Goal: Task Accomplishment & Management: Manage account settings

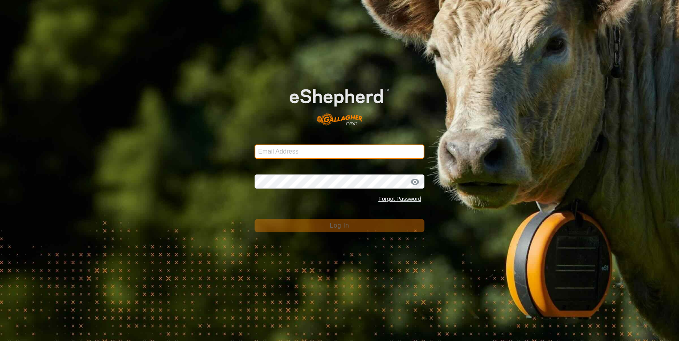
type input "denumsen@yahoo.com"
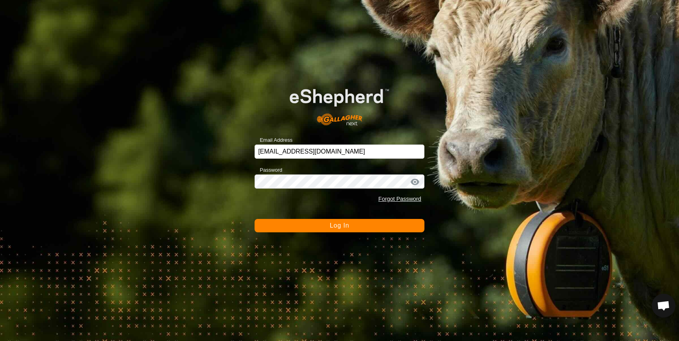
click at [293, 226] on button "Log In" at bounding box center [339, 225] width 170 height 13
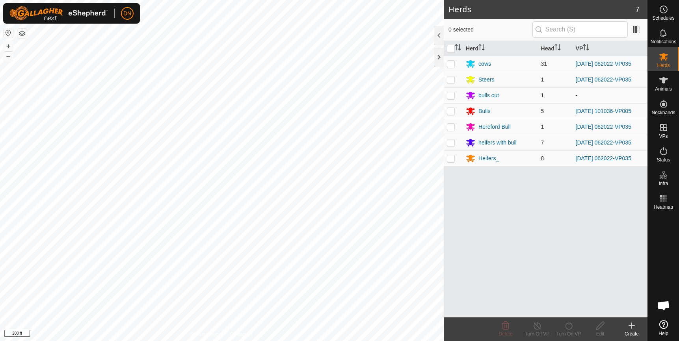
click at [449, 95] on p-checkbox at bounding box center [451, 95] width 8 height 6
checkbox input "true"
click at [483, 94] on div "bulls out" at bounding box center [488, 95] width 20 height 8
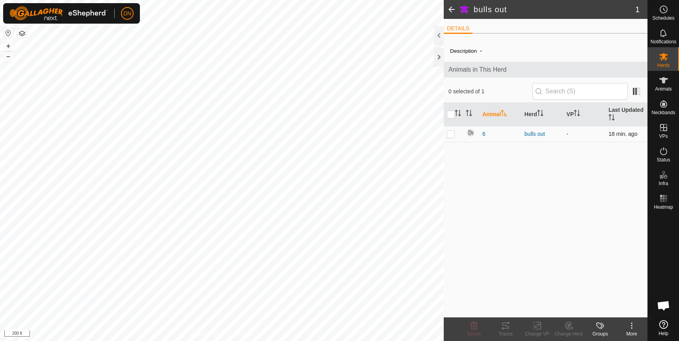
click at [481, 133] on td "6" at bounding box center [500, 134] width 42 height 16
click at [484, 134] on span "6" at bounding box center [483, 134] width 3 height 8
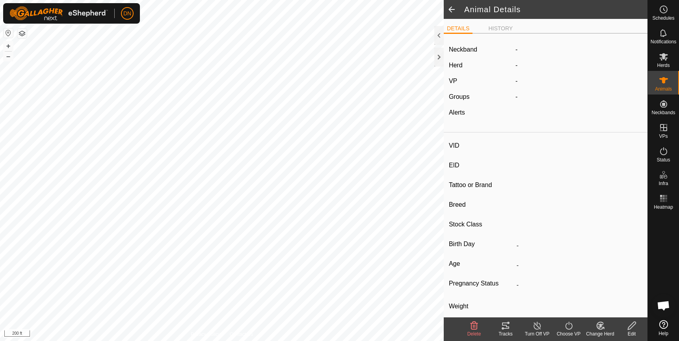
type input "6"
type input "-"
type input "Red"
type input "Red Angus"
type input "-"
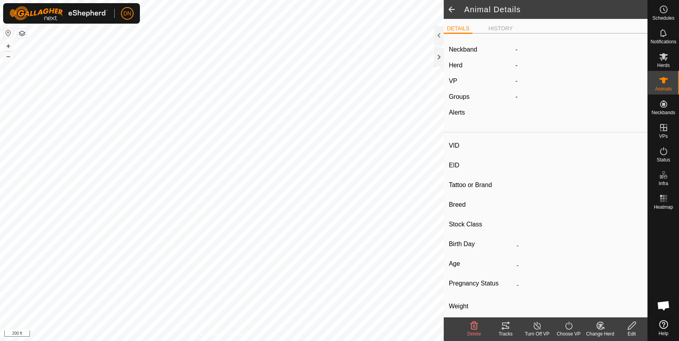
type input "0 kg"
type input "-"
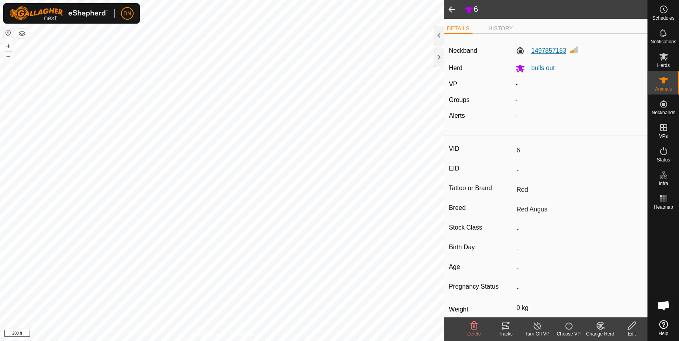
click at [547, 50] on label "1497857183" at bounding box center [540, 50] width 51 height 9
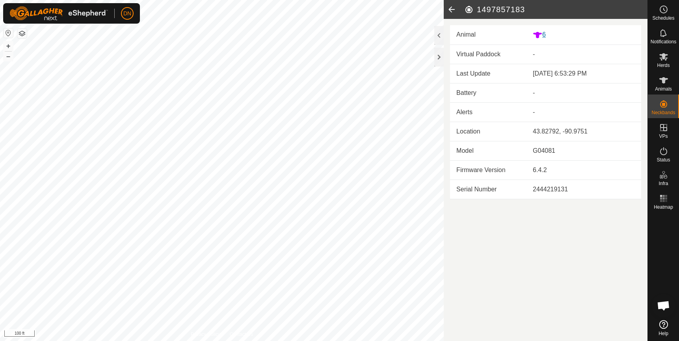
click at [537, 34] on icon at bounding box center [537, 35] width 9 height 6
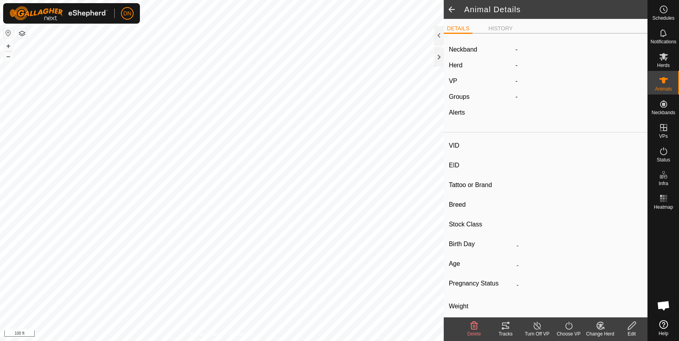
type input "6"
type input "-"
type input "Red"
type input "Red Angus"
type input "-"
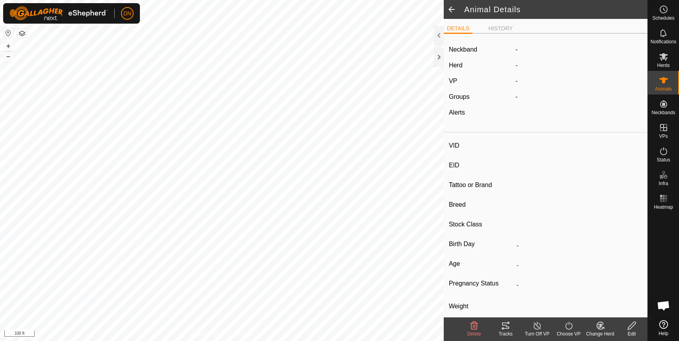
type input "0 kg"
type input "-"
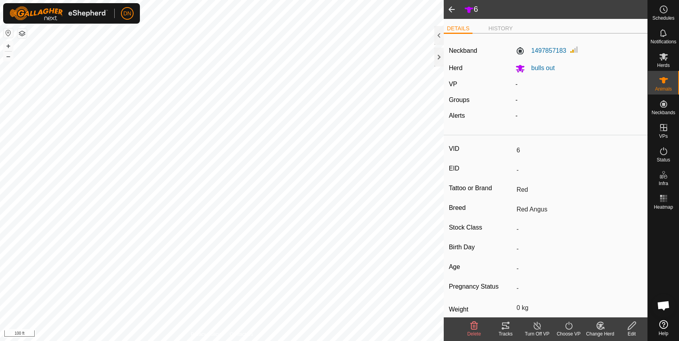
click at [505, 325] on icon at bounding box center [505, 326] width 7 height 6
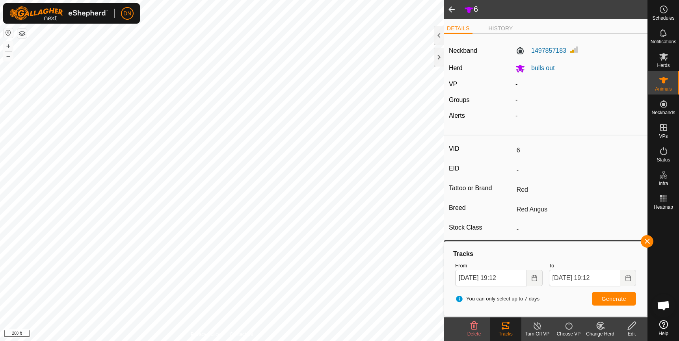
click at [599, 326] on icon at bounding box center [601, 326] width 6 height 4
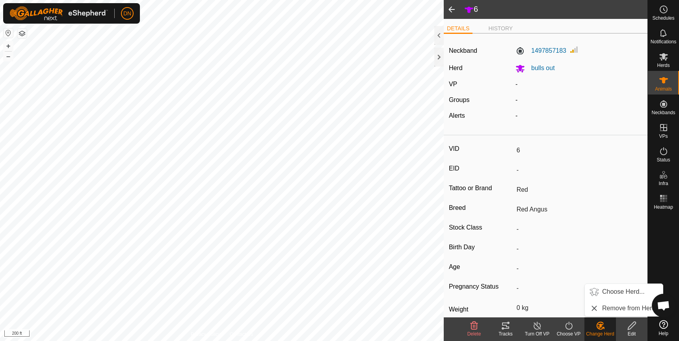
click at [571, 330] on icon at bounding box center [569, 325] width 10 height 9
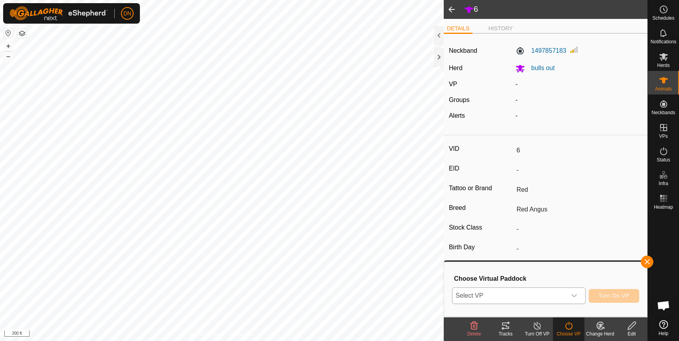
click at [575, 294] on icon "dropdown trigger" at bounding box center [574, 296] width 6 height 6
click at [577, 295] on icon "dropdown trigger" at bounding box center [574, 295] width 6 height 3
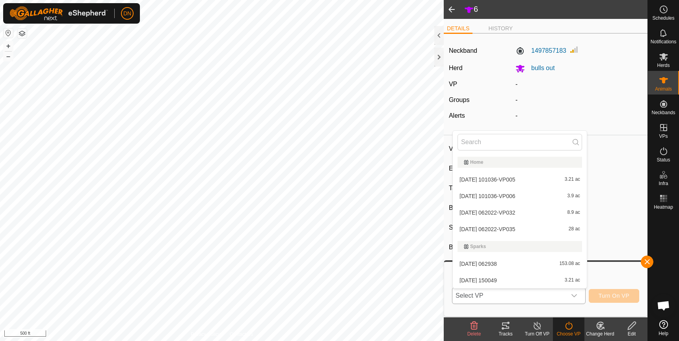
click at [540, 227] on li "[DATE] 062022-VP035 28 ac" at bounding box center [520, 229] width 134 height 16
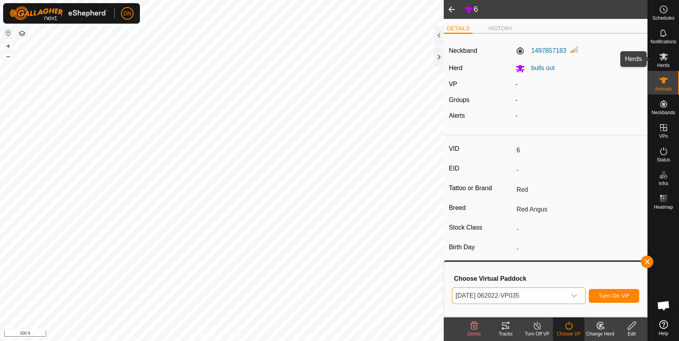
click at [666, 57] on icon at bounding box center [663, 56] width 9 height 9
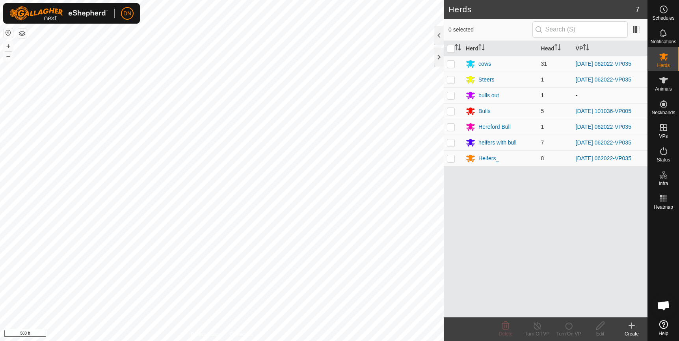
click at [449, 95] on p-checkbox at bounding box center [451, 95] width 8 height 6
checkbox input "true"
click at [601, 323] on icon at bounding box center [600, 326] width 8 height 8
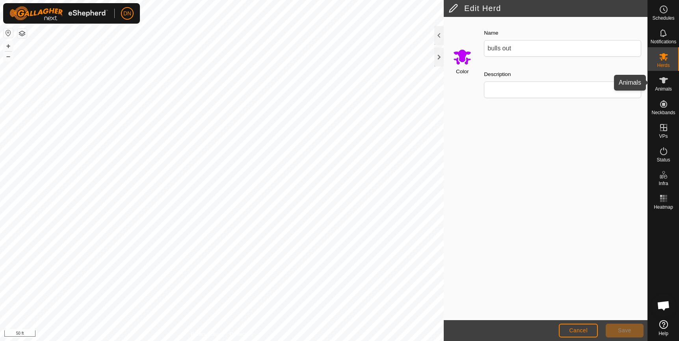
click at [664, 79] on icon at bounding box center [663, 80] width 9 height 6
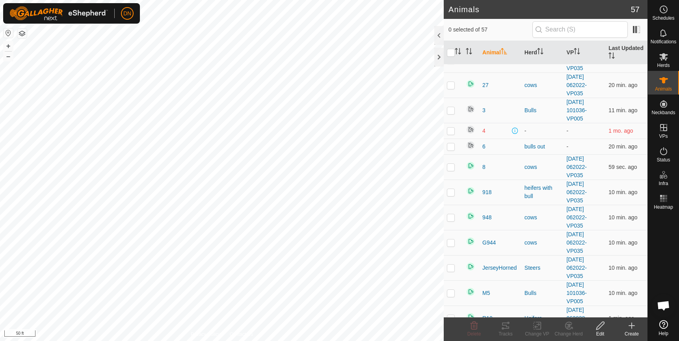
scroll to position [354, 0]
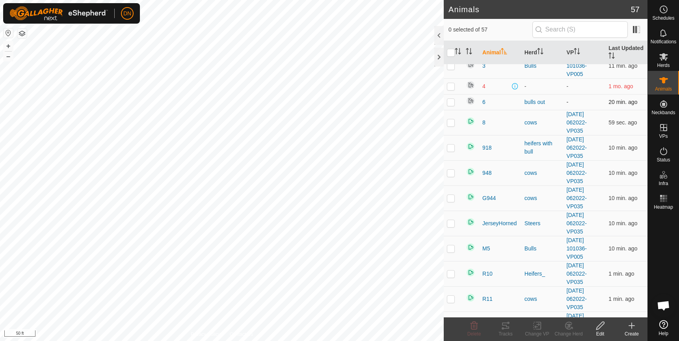
click at [453, 102] on p-checkbox at bounding box center [451, 102] width 8 height 6
click at [568, 323] on icon at bounding box center [569, 325] width 10 height 9
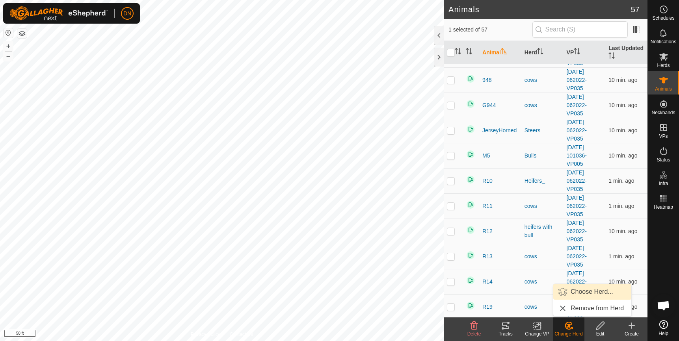
scroll to position [473, 0]
click at [594, 290] on link "Choose Herd..." at bounding box center [592, 292] width 78 height 16
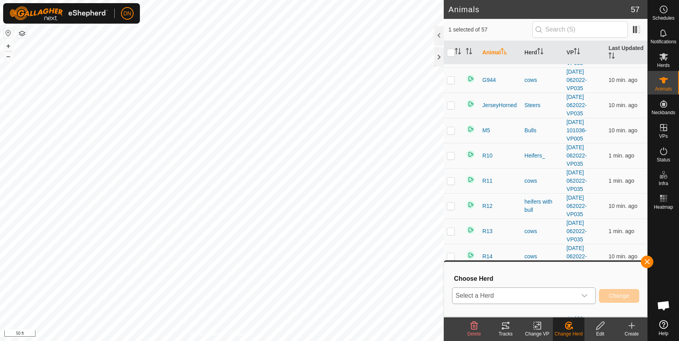
click at [583, 296] on icon "dropdown trigger" at bounding box center [584, 296] width 6 height 6
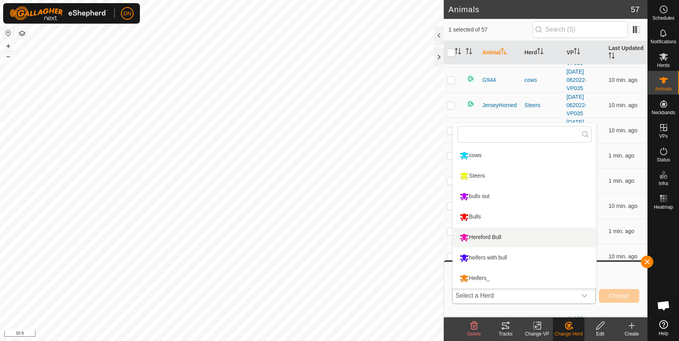
scroll to position [512, 0]
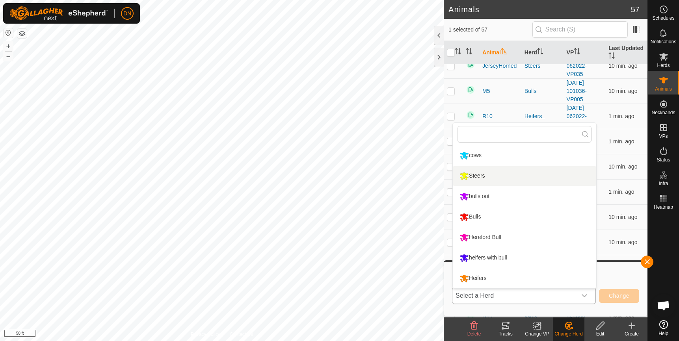
click at [483, 174] on li "Steers" at bounding box center [524, 176] width 143 height 20
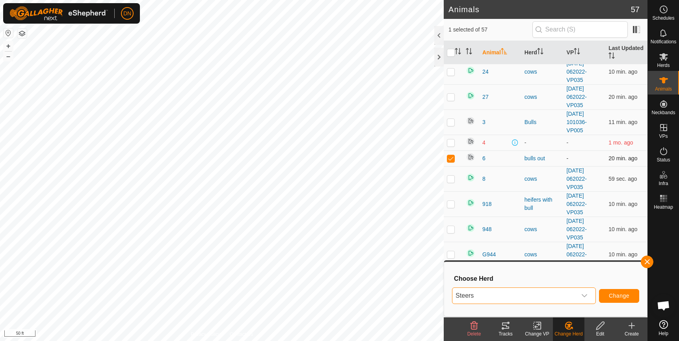
scroll to position [315, 0]
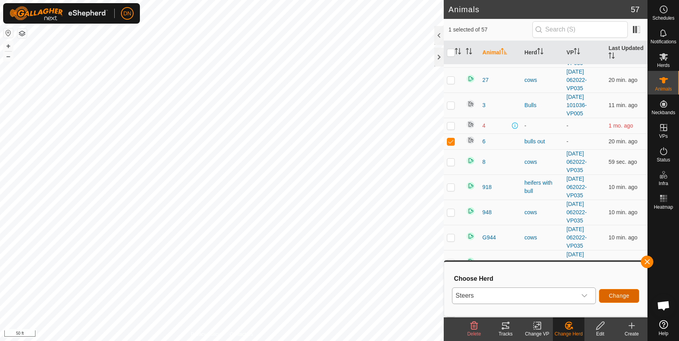
click at [614, 294] on span "Change" at bounding box center [619, 296] width 20 height 6
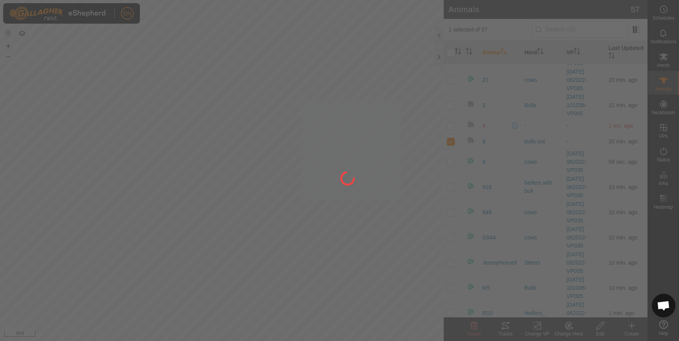
checkbox input "false"
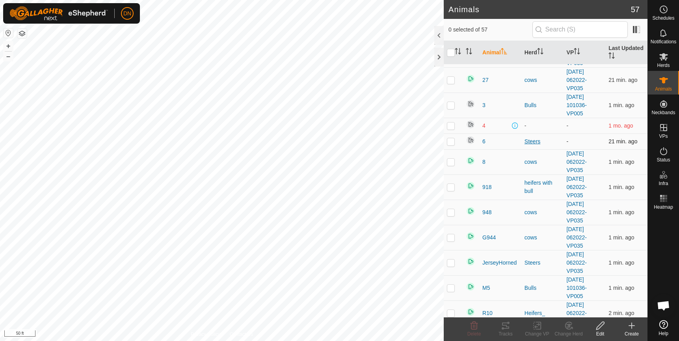
click at [528, 141] on div "Steers" at bounding box center [542, 141] width 36 height 8
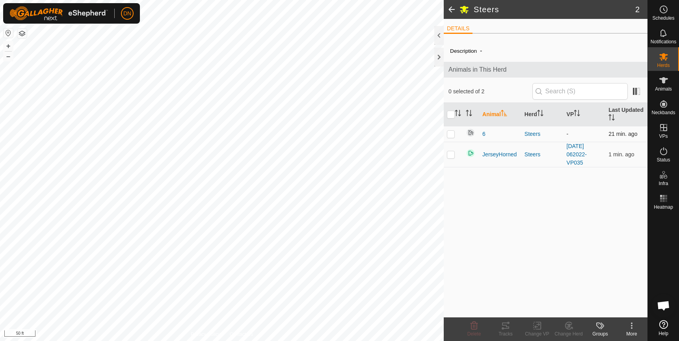
click at [482, 134] on td "6" at bounding box center [500, 134] width 42 height 16
click at [484, 134] on span "6" at bounding box center [483, 134] width 3 height 8
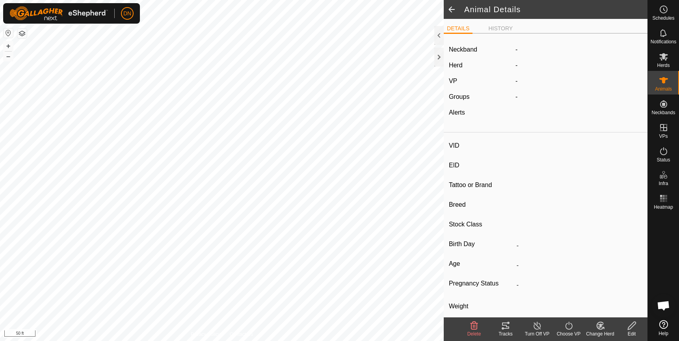
type input "6"
type input "-"
type input "Red"
type input "Red Angus"
type input "-"
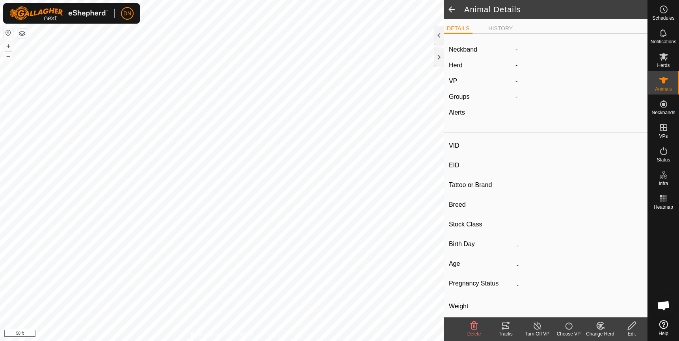
type input "0 kg"
type input "-"
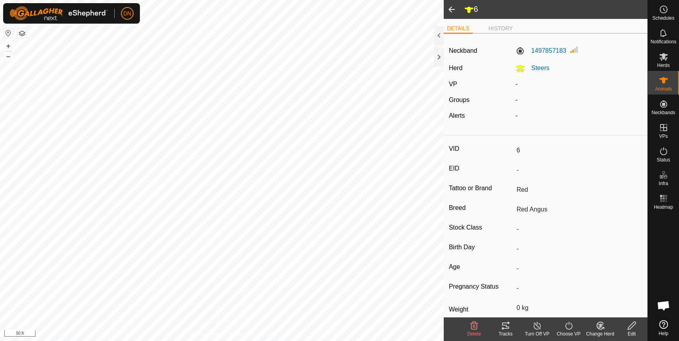
click at [568, 325] on icon at bounding box center [569, 325] width 10 height 9
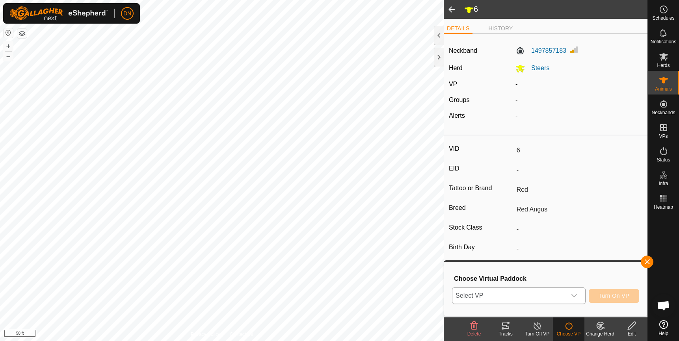
click at [573, 294] on icon "dropdown trigger" at bounding box center [574, 296] width 6 height 6
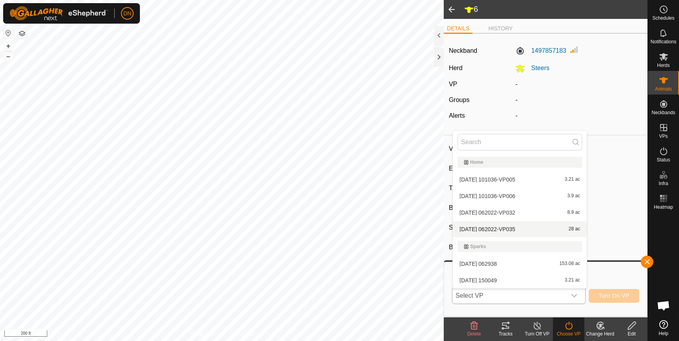
click at [497, 232] on li "[DATE] 062022-VP035 28 ac" at bounding box center [520, 229] width 134 height 16
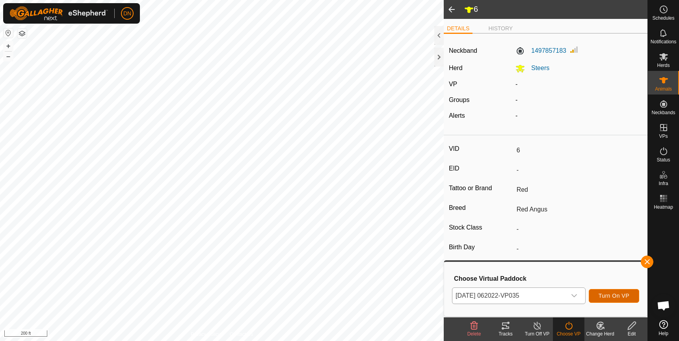
click at [620, 299] on span "Turn On VP" at bounding box center [613, 296] width 31 height 6
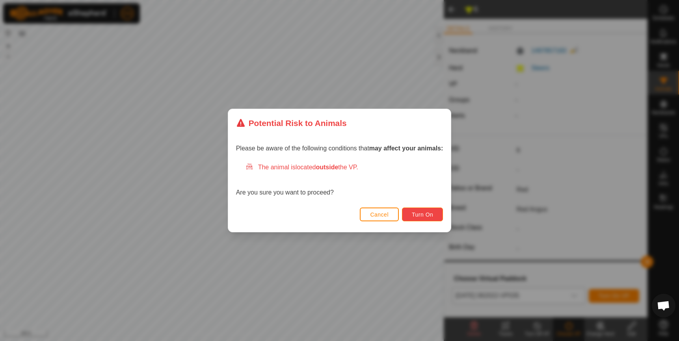
click at [414, 212] on span "Turn On" at bounding box center [422, 215] width 21 height 6
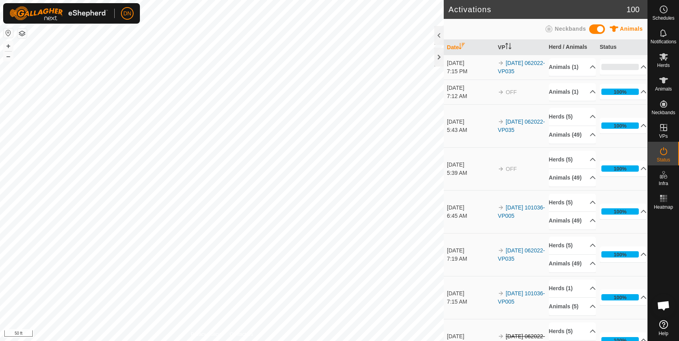
scroll to position [39, 0]
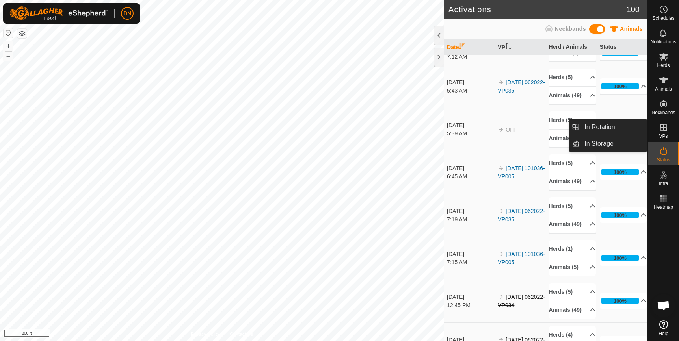
click at [665, 126] on icon at bounding box center [663, 127] width 9 height 9
click at [597, 124] on link "In Rotation" at bounding box center [612, 127] width 67 height 16
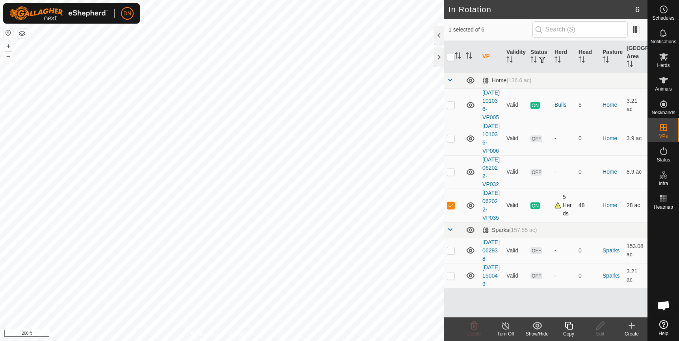
click at [448, 208] on p-checkbox at bounding box center [451, 205] width 8 height 6
checkbox input "false"
click at [448, 108] on p-checkbox at bounding box center [451, 105] width 8 height 6
checkbox input "true"
click at [568, 324] on icon at bounding box center [568, 326] width 8 height 8
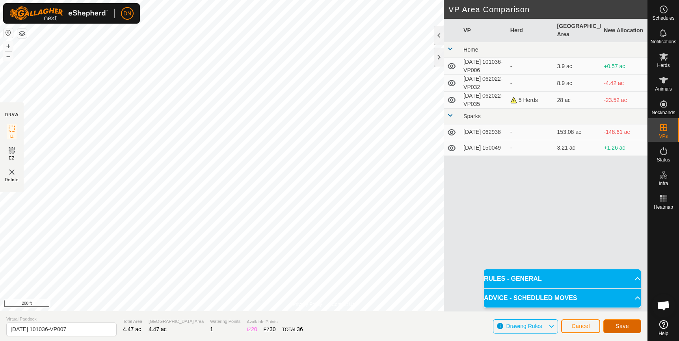
click at [627, 325] on span "Save" at bounding box center [621, 326] width 13 height 6
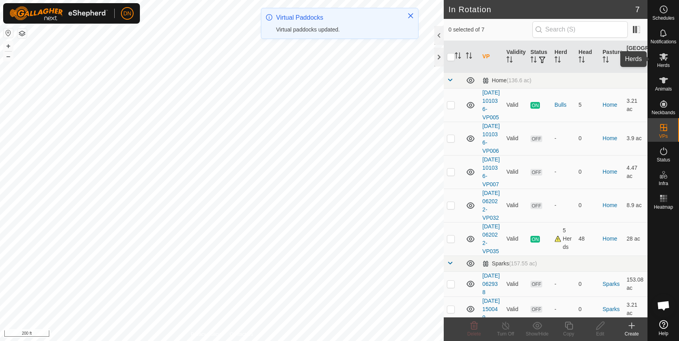
click at [666, 58] on icon at bounding box center [663, 56] width 9 height 7
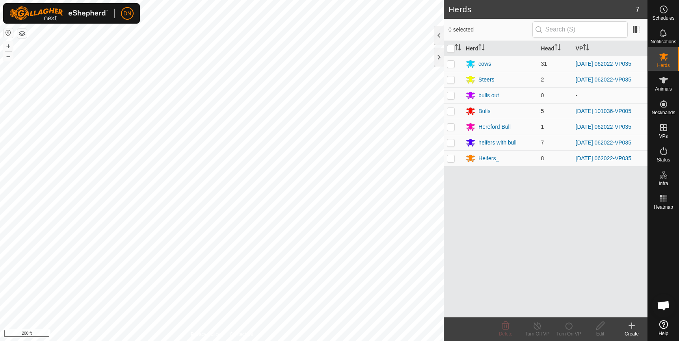
click at [450, 111] on p-checkbox at bounding box center [451, 111] width 8 height 6
checkbox input "true"
click at [572, 325] on icon at bounding box center [568, 326] width 7 height 8
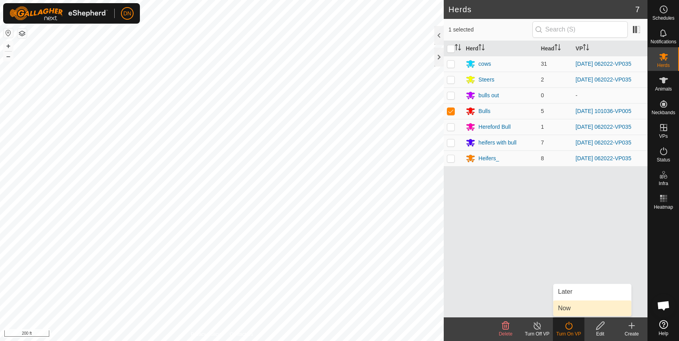
click at [579, 308] on link "Now" at bounding box center [592, 309] width 78 height 16
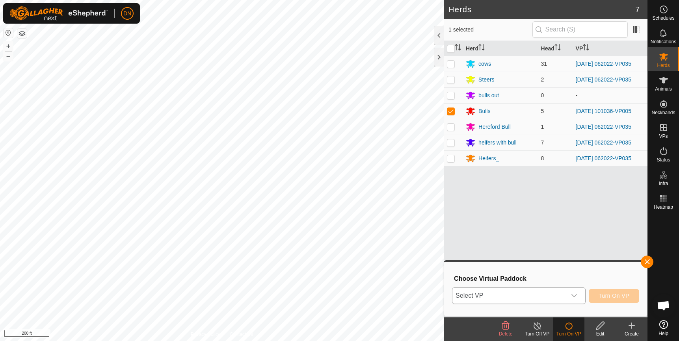
click at [573, 295] on icon "dropdown trigger" at bounding box center [574, 296] width 6 height 6
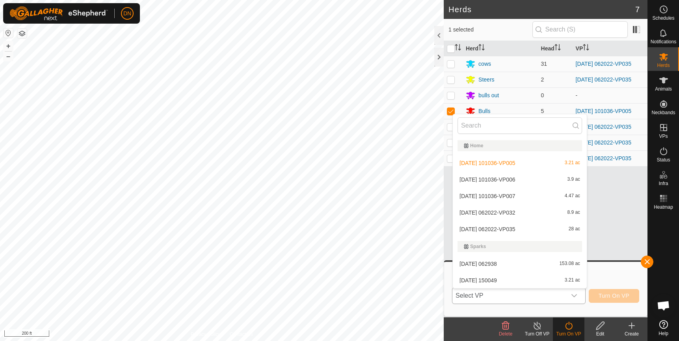
click at [530, 197] on li "[DATE] 101036-VP007 4.47 ac" at bounding box center [520, 196] width 134 height 16
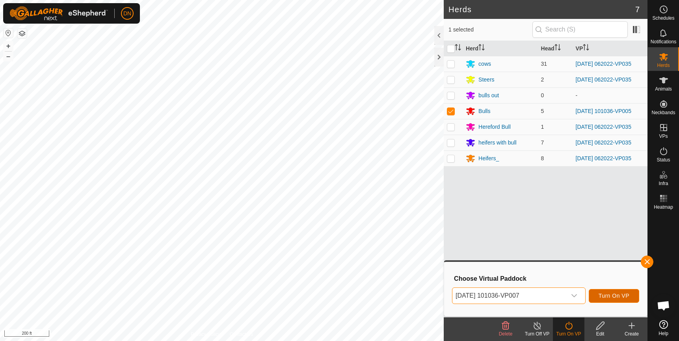
click at [612, 293] on span "Turn On VP" at bounding box center [613, 296] width 31 height 6
